Goal: Transaction & Acquisition: Purchase product/service

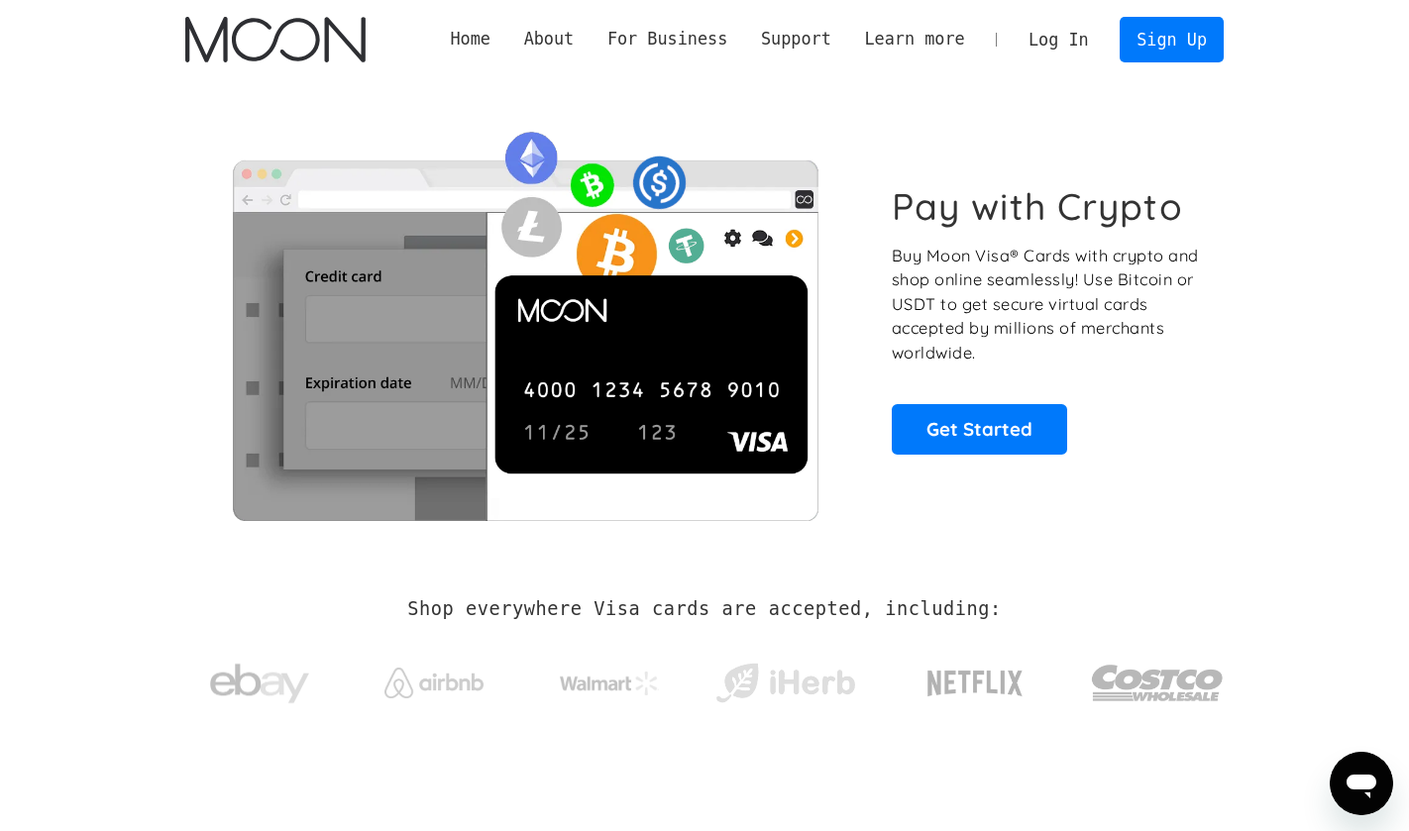
click at [1100, 48] on link "Log In" at bounding box center [1058, 40] width 93 height 44
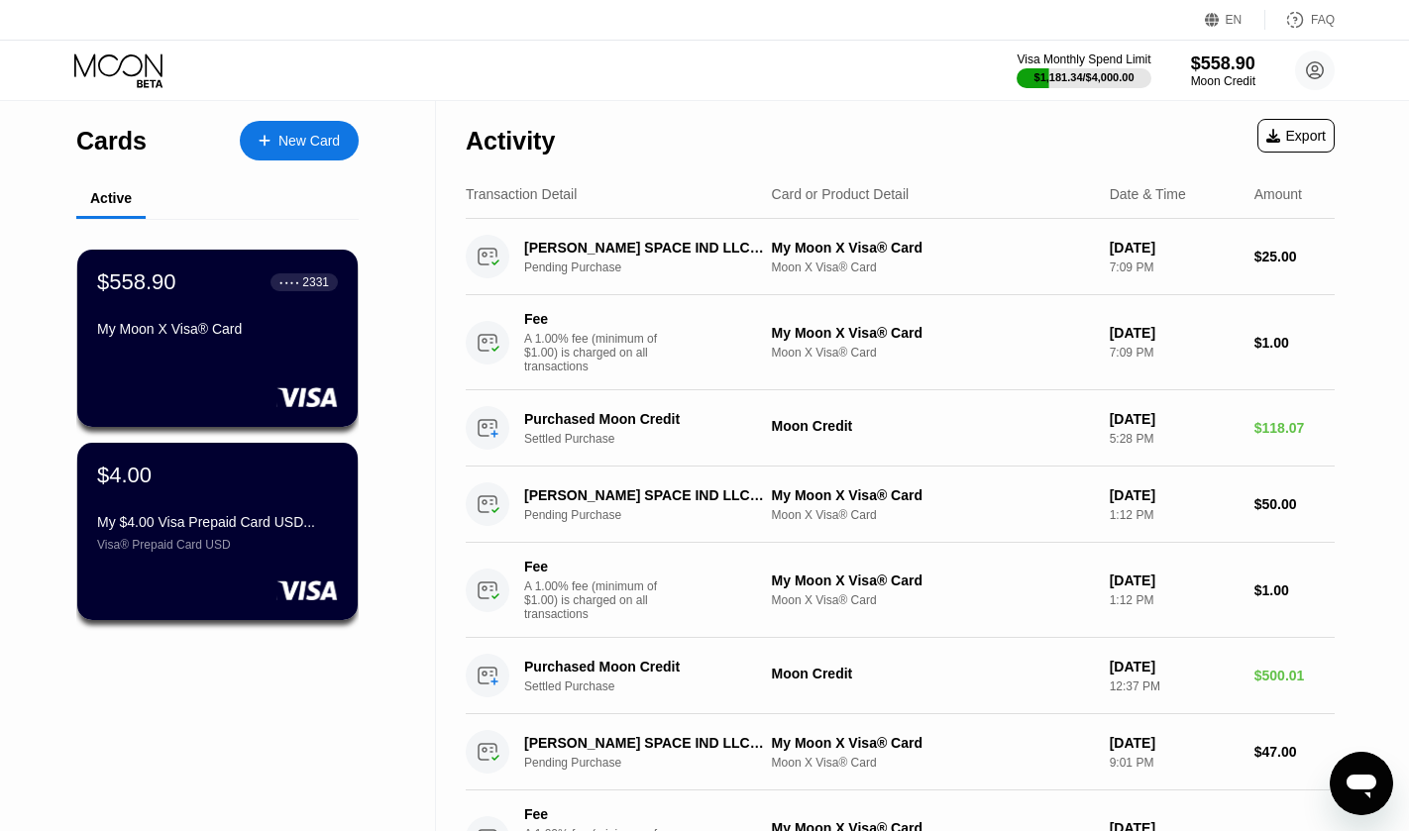
click at [303, 134] on div "New Card" at bounding box center [308, 141] width 61 height 17
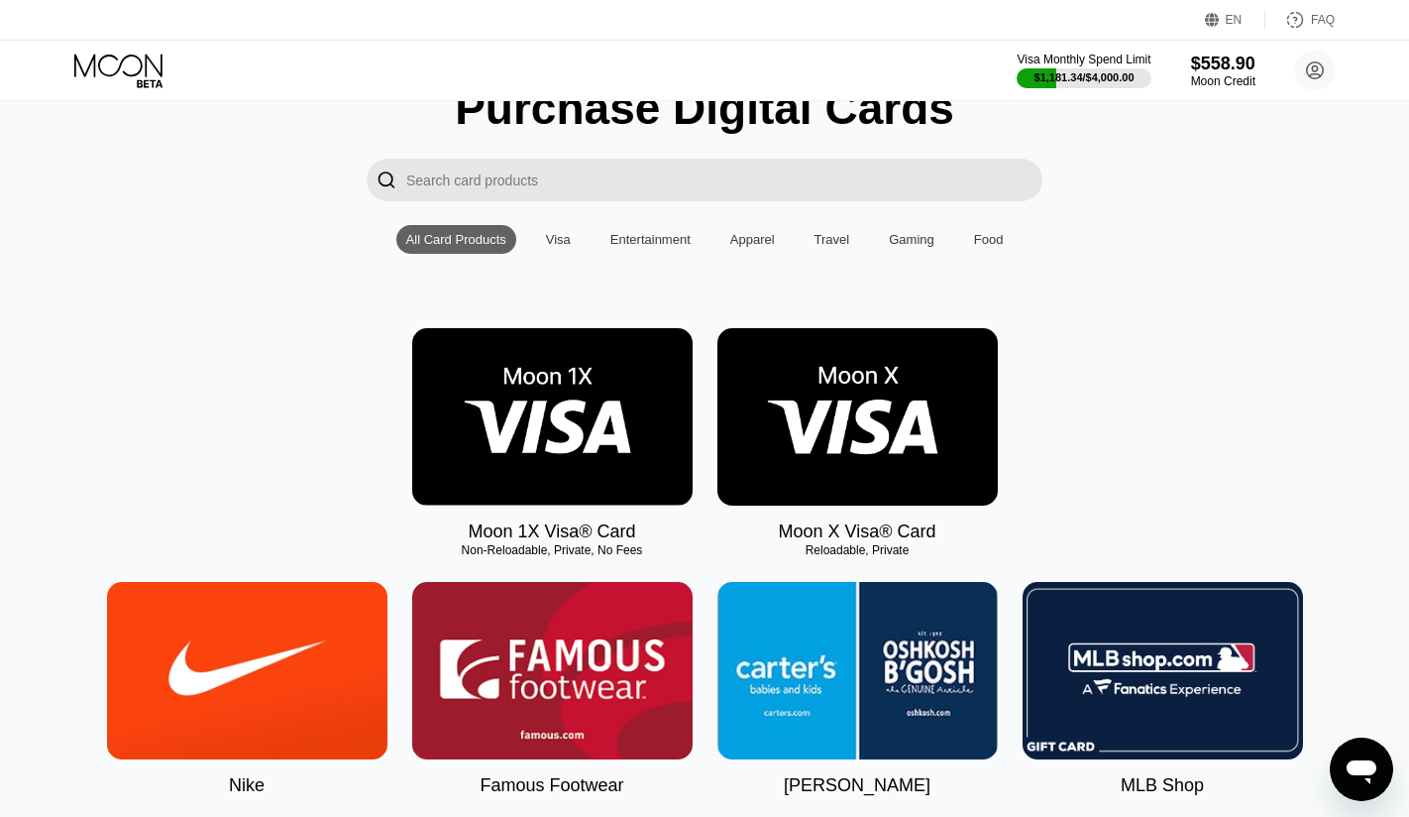
scroll to position [99, 0]
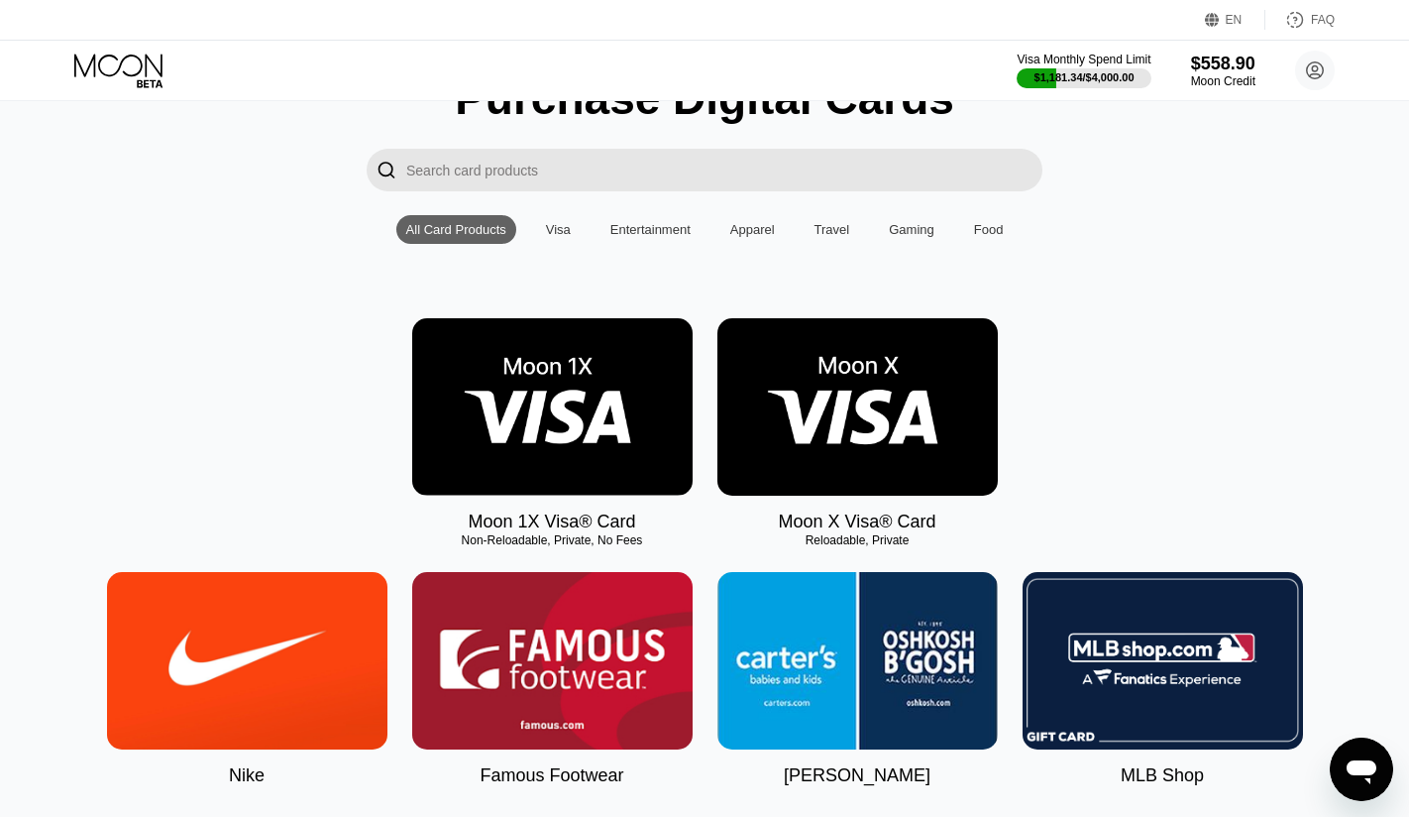
click at [553, 475] on img at bounding box center [552, 406] width 280 height 177
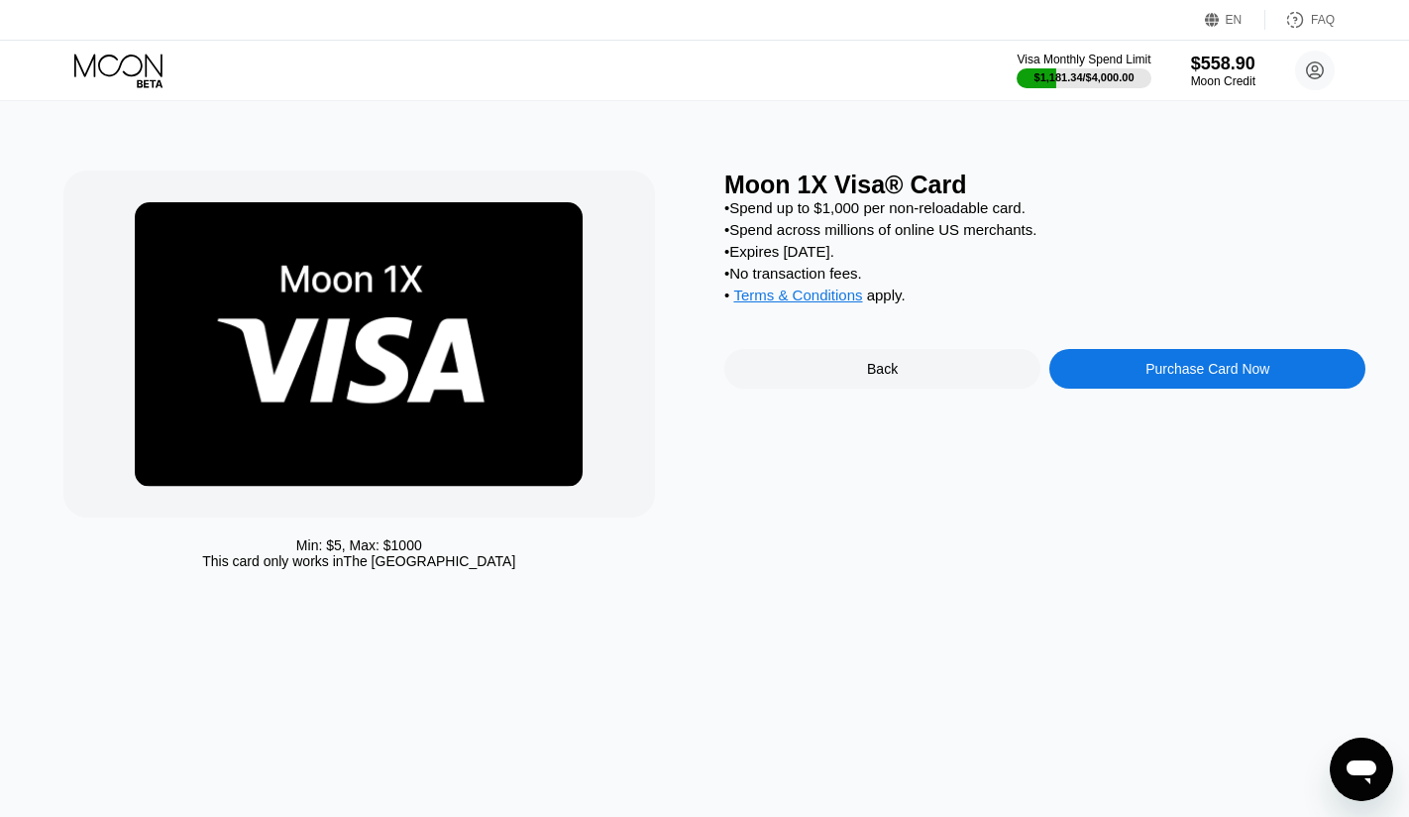
click at [1157, 377] on div "Purchase Card Now" at bounding box center [1208, 369] width 124 height 16
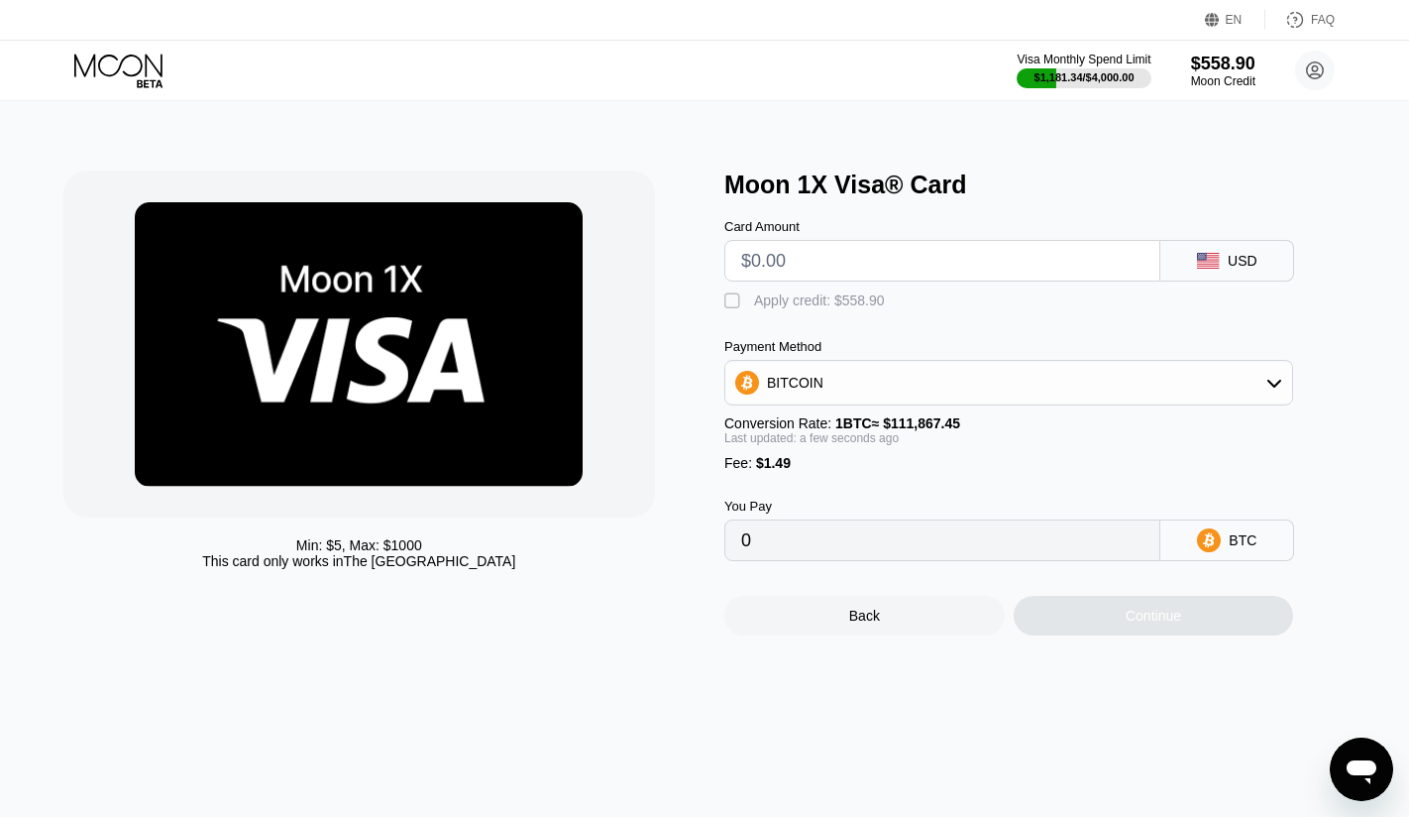
click at [666, 728] on div "Min: $ 5 , Max: $ 1000 This card only works in The United States Moon 1X Visa® …" at bounding box center [705, 459] width 1424 height 716
click at [1021, 417] on div "Payment Method BITCOIN Conversion Rate: 1 BTC ≈ $111,867.45 Last updated: a few…" at bounding box center [1008, 405] width 569 height 132
click at [1021, 398] on div "BITCOIN" at bounding box center [1008, 383] width 567 height 40
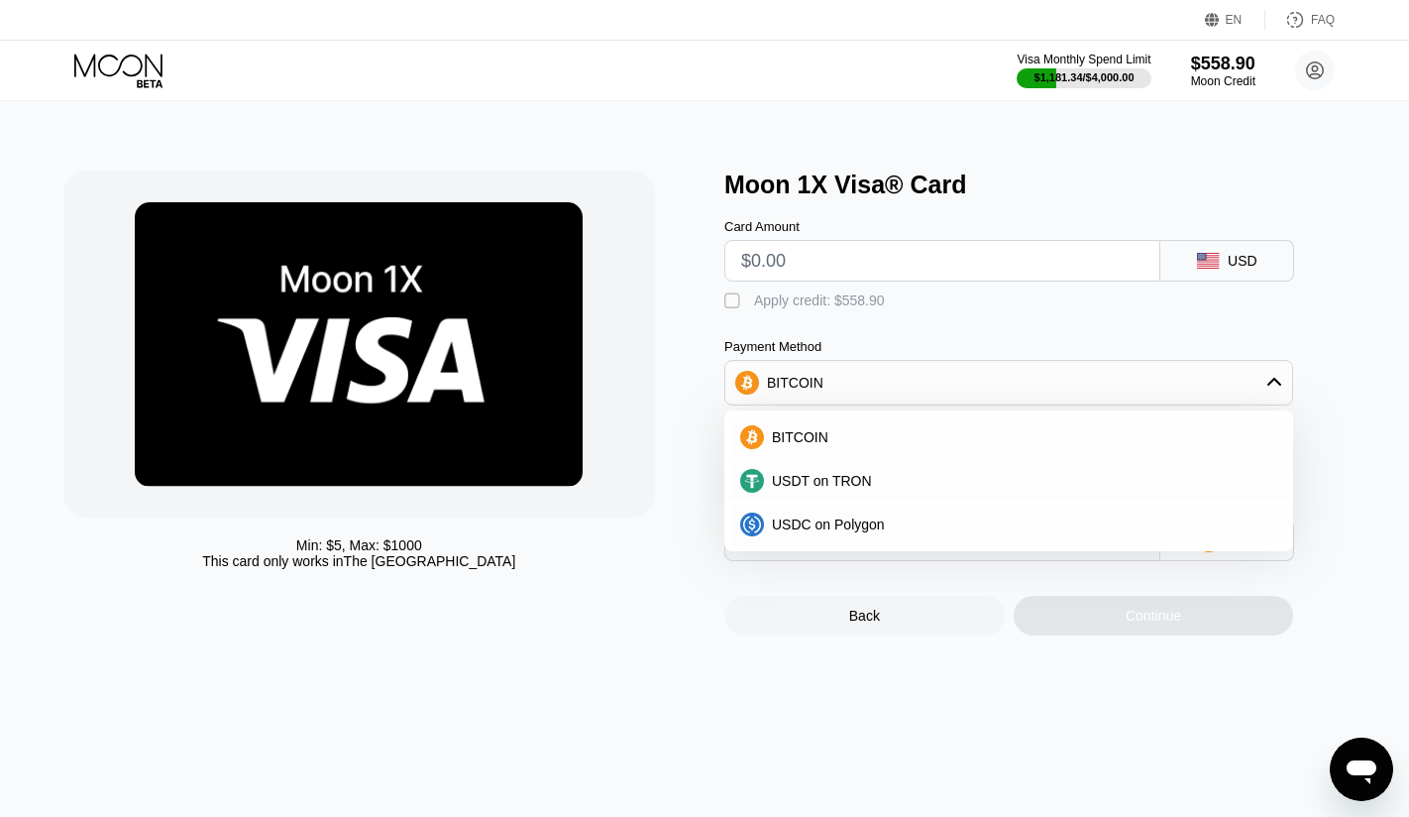
click at [1340, 463] on div "Card Amount USD  Apply credit: $558.90 Payment Method BITCOIN BITCOIN USDT on …" at bounding box center [1041, 380] width 634 height 362
click at [940, 351] on div "Payment Method" at bounding box center [1008, 346] width 569 height 15
click at [704, 323] on div "Min: $ 5 , Max: $ 1000 This card only works in The United States Moon 1X Visa® …" at bounding box center [704, 402] width 1283 height 465
click at [727, 310] on div "" at bounding box center [734, 301] width 20 height 20
click at [732, 308] on div "" at bounding box center [734, 301] width 20 height 20
